Goal: Obtain resource: Obtain resource

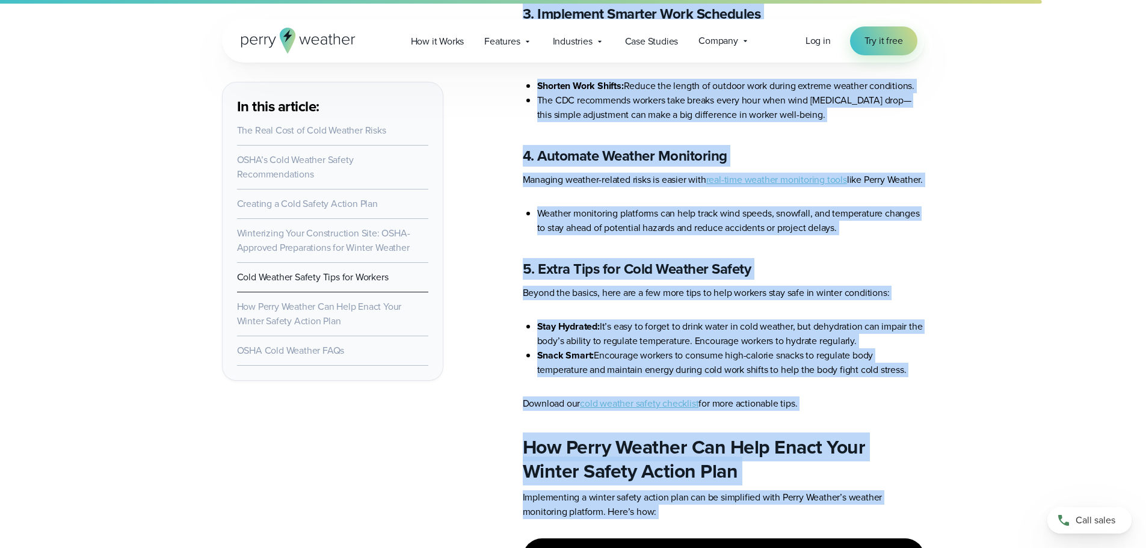
scroll to position [5084, 0]
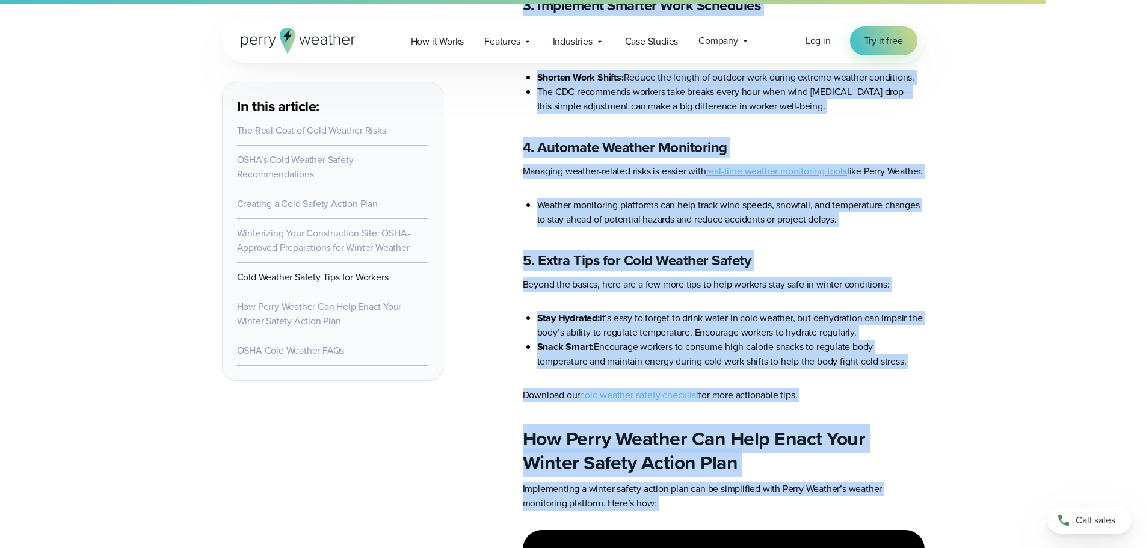
drag, startPoint x: 524, startPoint y: 256, endPoint x: 927, endPoint y: 358, distance: 415.1
copy article "Lore Ipsumdo Sitame Cons adi Elitsed Doeius tempori utlabo etdolo magnaaliqu en…"
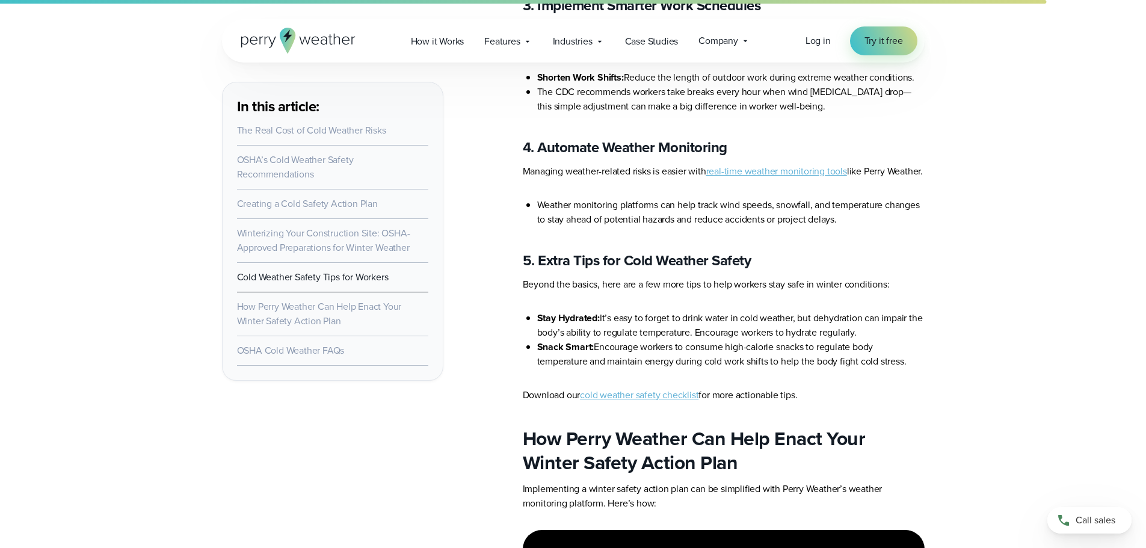
click at [633, 392] on link "cold weather safety checklist" at bounding box center [639, 395] width 118 height 14
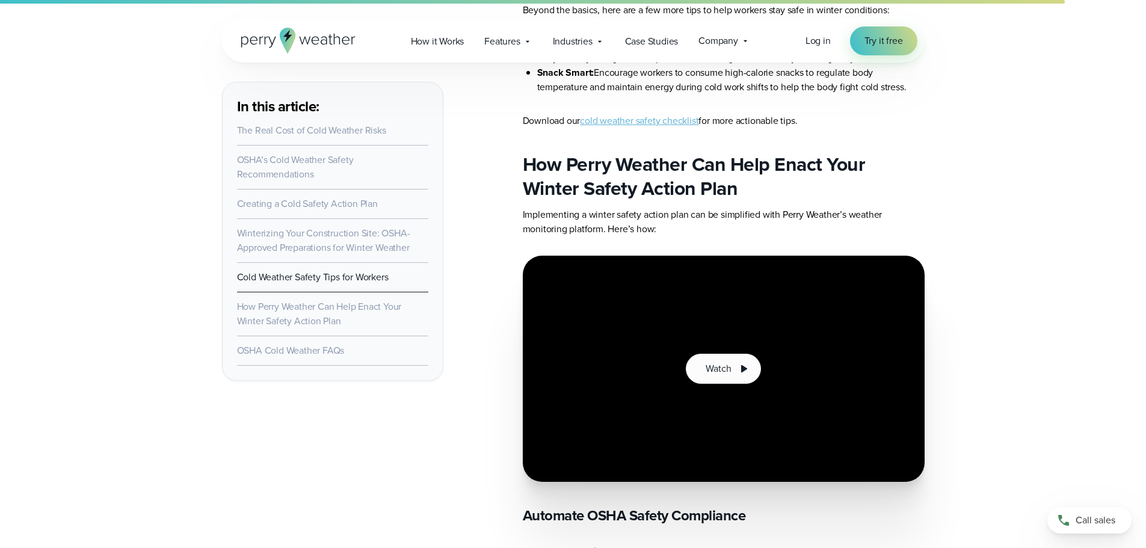
scroll to position [5369, 0]
